Goal: Navigation & Orientation: Find specific page/section

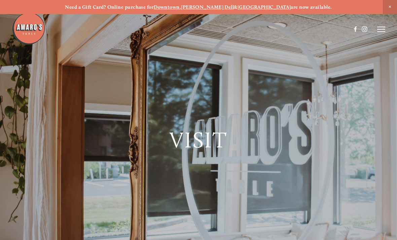
scroll to position [-6, 0]
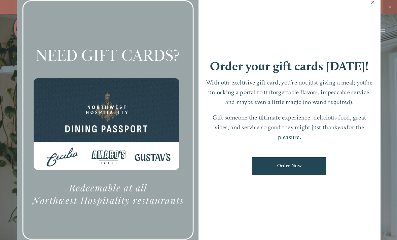
click at [375, 8] on link "Close" at bounding box center [372, 3] width 13 height 19
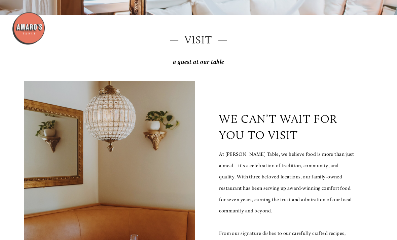
scroll to position [224, 0]
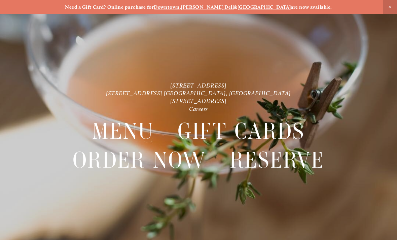
scroll to position [14, 0]
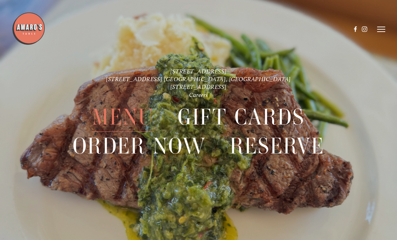
click at [380, 28] on icon at bounding box center [381, 29] width 8 height 6
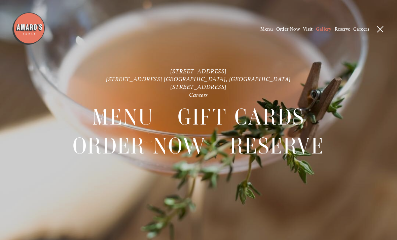
click at [320, 32] on span "Gallery" at bounding box center [323, 29] width 15 height 6
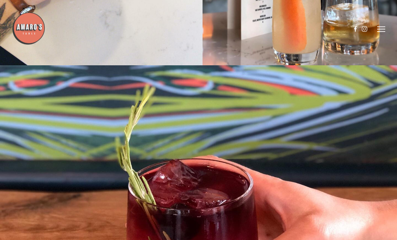
scroll to position [1199, 0]
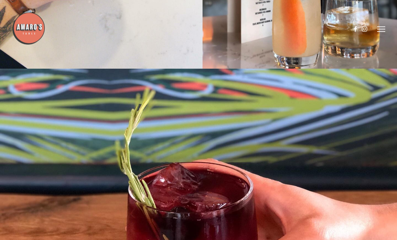
click at [379, 30] on icon at bounding box center [381, 29] width 8 height 6
click at [305, 28] on span "Visit" at bounding box center [308, 29] width 10 height 6
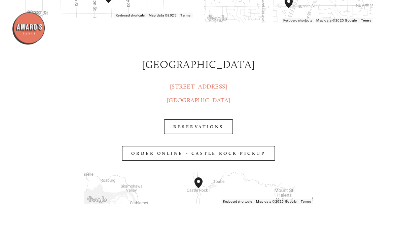
scroll to position [885, 0]
click at [186, 104] on link "[STREET_ADDRESS]" at bounding box center [198, 93] width 63 height 21
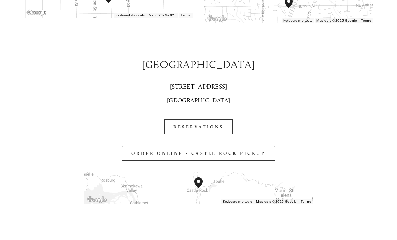
scroll to position [896, 0]
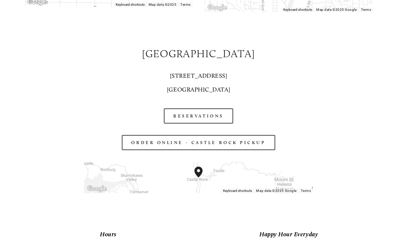
click at [202, 93] on link "[STREET_ADDRESS]" at bounding box center [198, 82] width 63 height 21
